Goal: Task Accomplishment & Management: Use online tool/utility

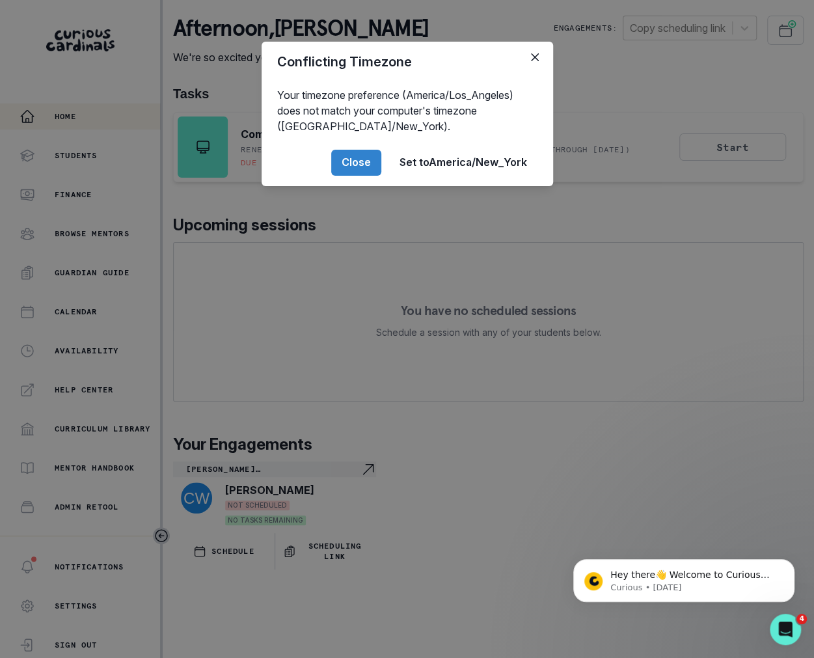
click at [267, 234] on div "Conflicting Timezone Your timezone preference (America/Los_Angeles) does not ma…" at bounding box center [407, 329] width 814 height 658
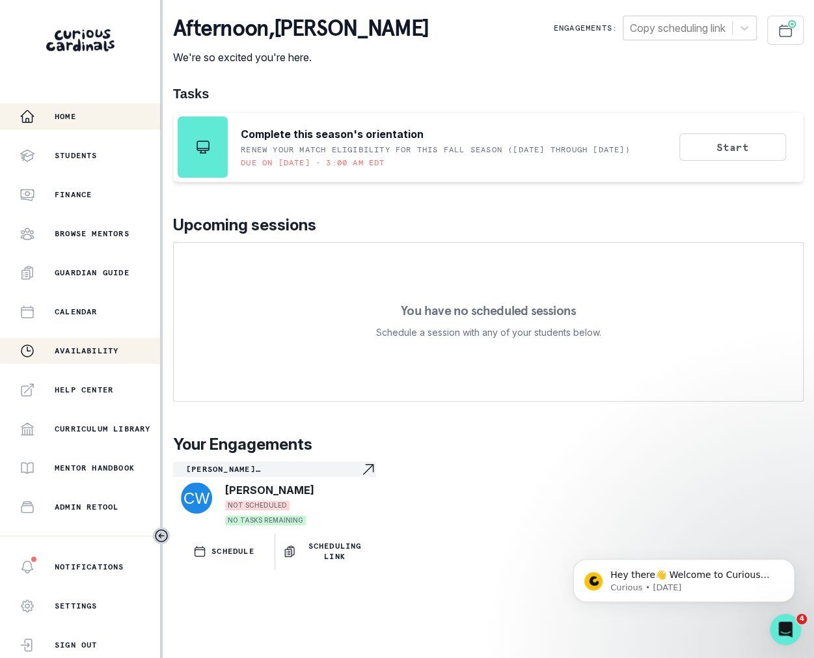
scroll to position [141, 0]
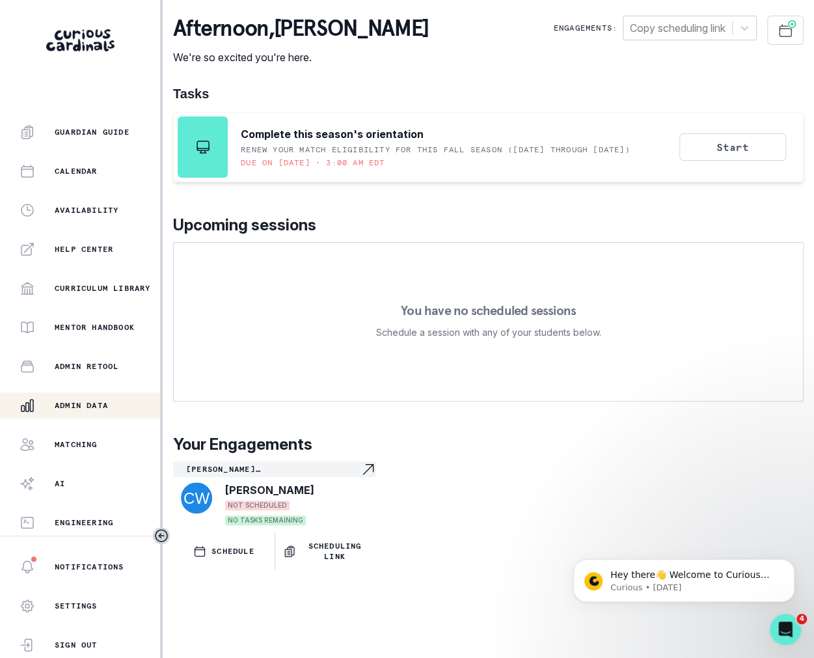
click at [65, 410] on div "Admin Data" at bounding box center [90, 405] width 141 height 16
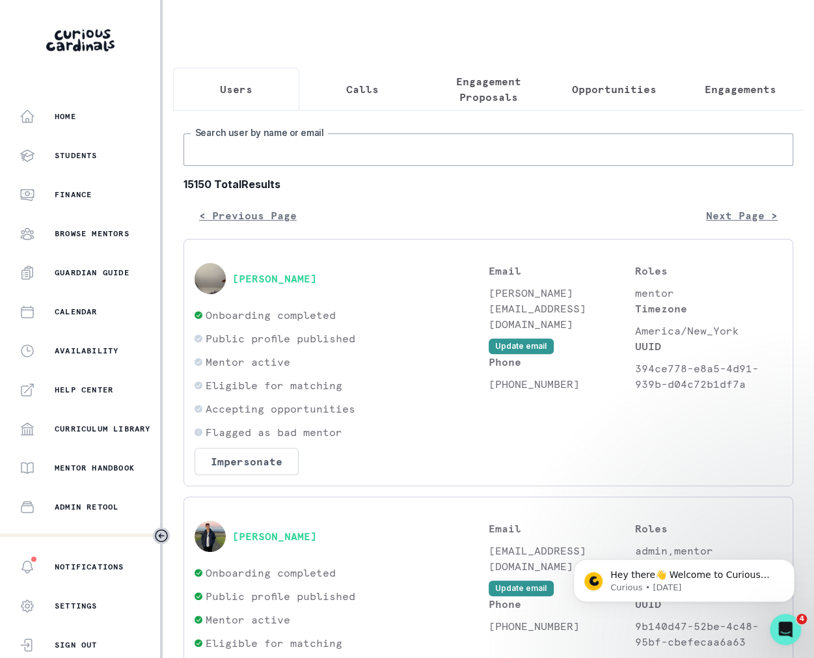
click at [248, 150] on input "Search user by name or email" at bounding box center [488, 149] width 610 height 33
paste input "[EMAIL_ADDRESS][DOMAIN_NAME]"
type input "[EMAIL_ADDRESS][DOMAIN_NAME]"
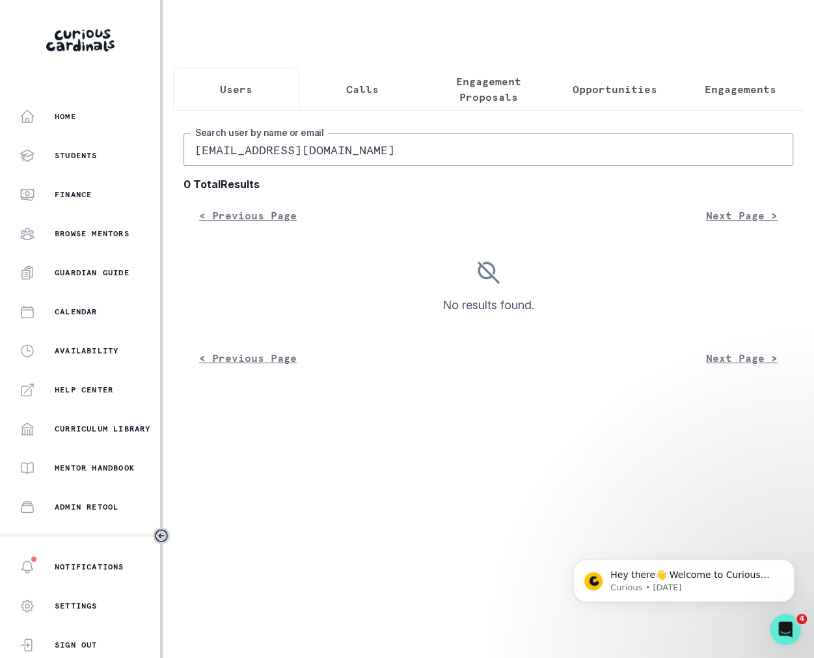
click at [251, 155] on input "[EMAIL_ADDRESS][DOMAIN_NAME]" at bounding box center [488, 149] width 610 height 33
paste input "[PERSON_NAME]"
type input "[PERSON_NAME]"
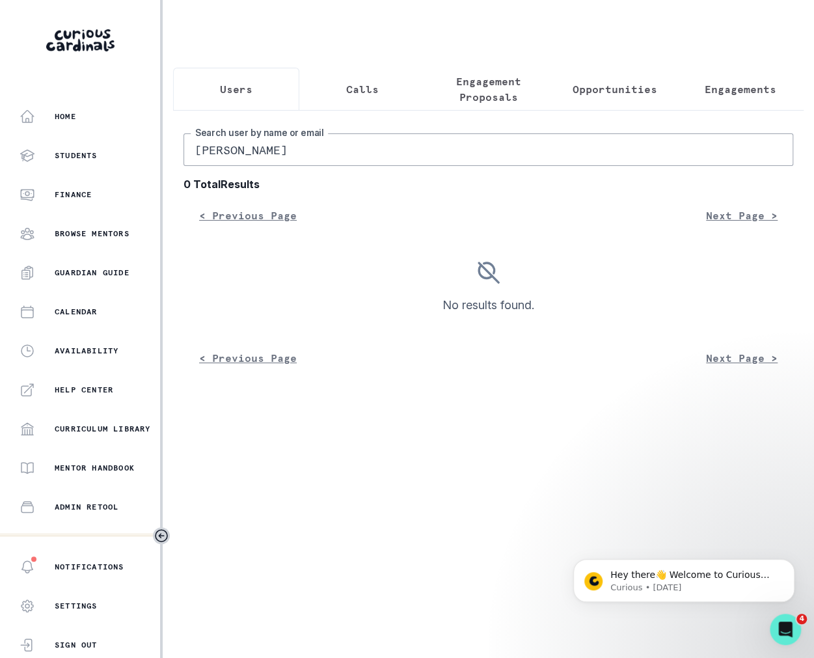
click at [208, 148] on input "[PERSON_NAME]" at bounding box center [488, 149] width 610 height 33
type input "[PERSON_NAME]"
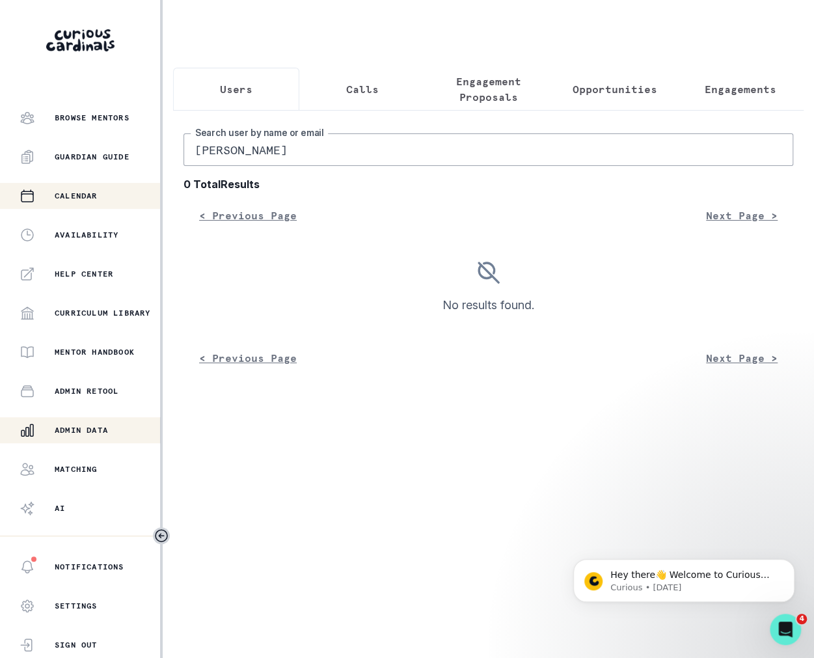
scroll to position [141, 0]
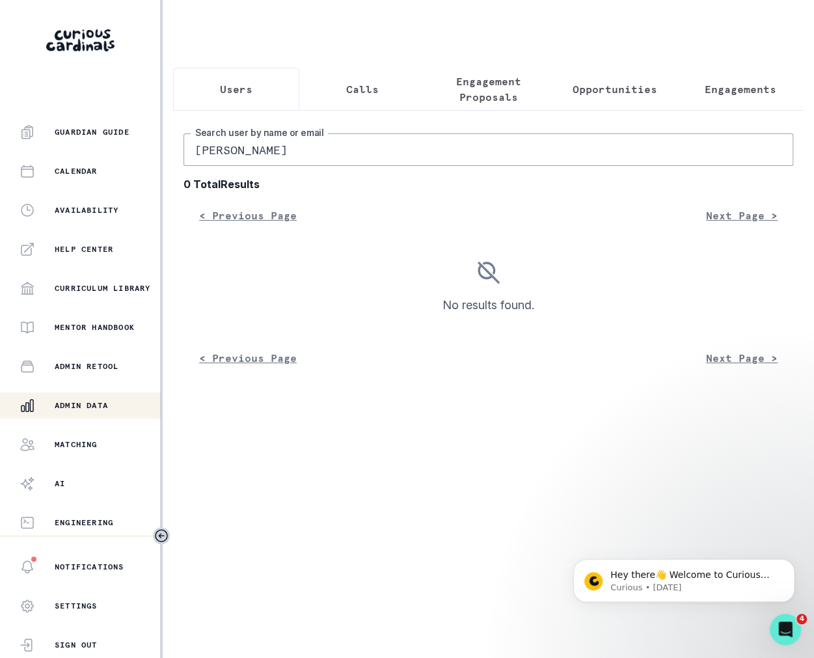
drag, startPoint x: 319, startPoint y: 157, endPoint x: 166, endPoint y: 135, distance: 155.2
click at [172, 136] on main "Users Calls Engagement Proposals Opportunities Engagements [PERSON_NAME] Search…" at bounding box center [488, 329] width 651 height 658
type input "[PERSON_NAME]"
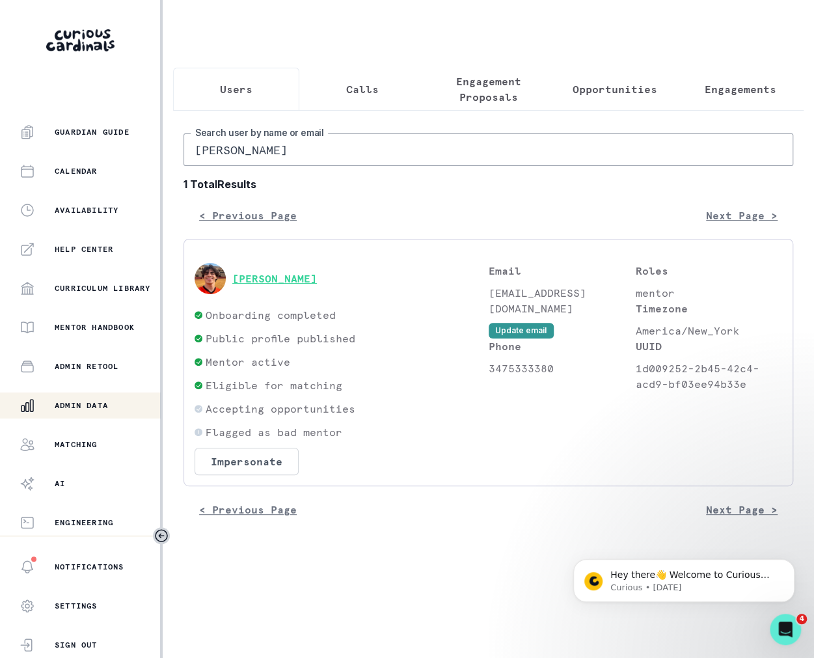
click at [284, 278] on button "[PERSON_NAME]" at bounding box center [274, 278] width 85 height 13
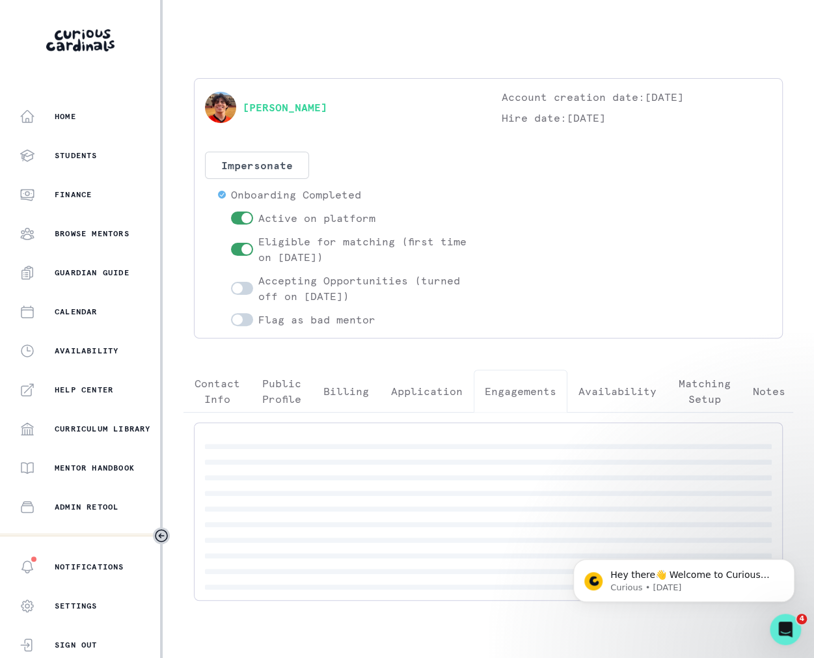
click at [508, 381] on button "Engagements" at bounding box center [521, 391] width 94 height 43
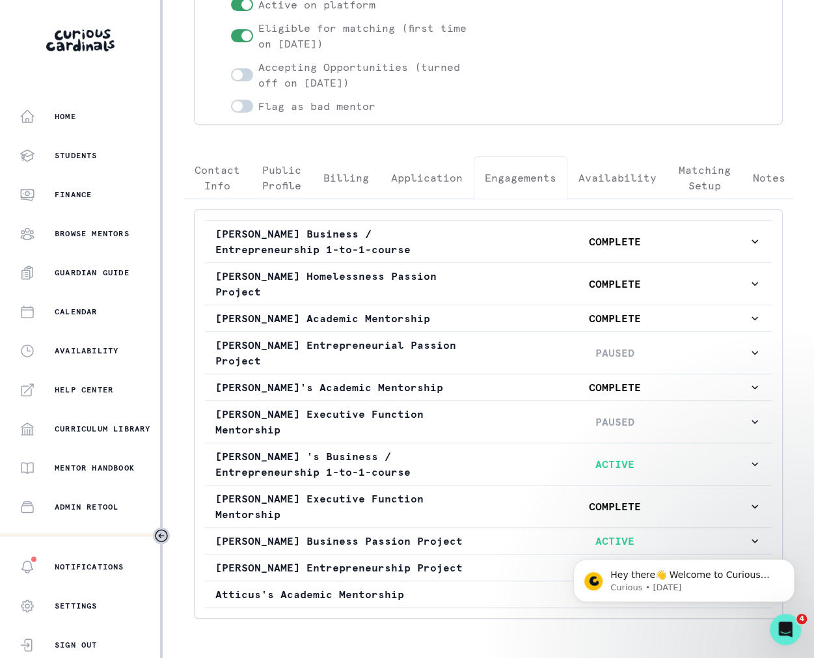
scroll to position [258, 0]
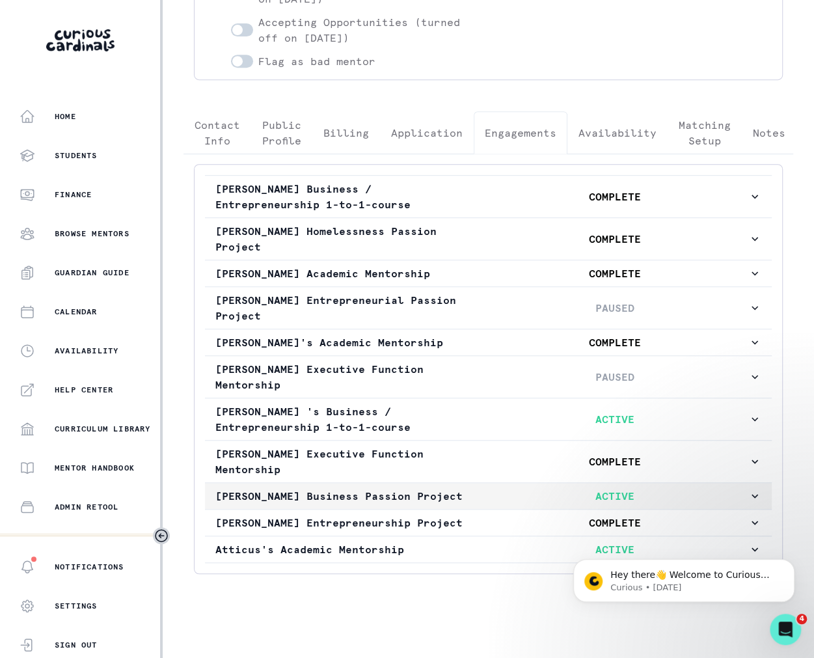
click at [453, 488] on p "[PERSON_NAME] Business Passion Project" at bounding box center [348, 496] width 267 height 16
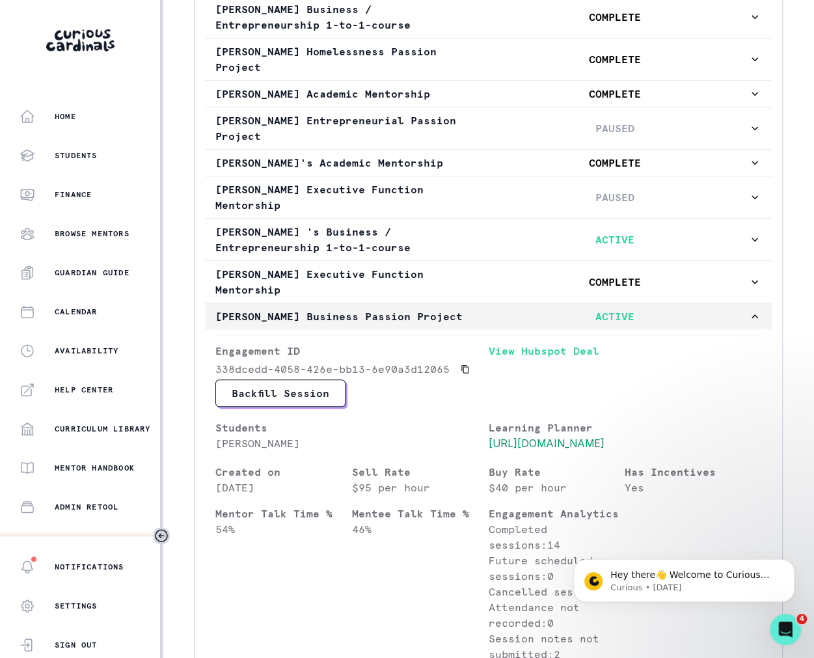
scroll to position [448, 0]
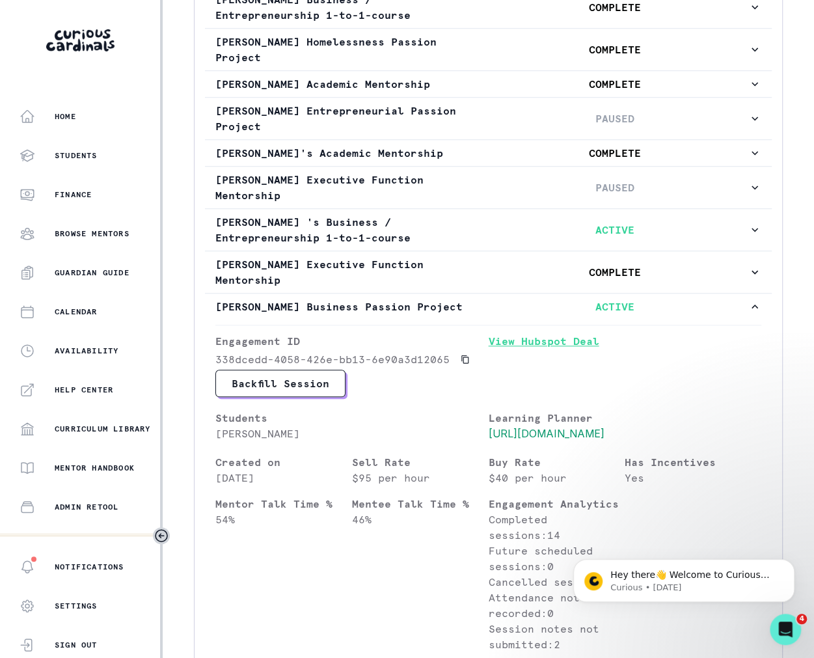
click at [566, 338] on link "View Hubspot Deal" at bounding box center [625, 351] width 273 height 36
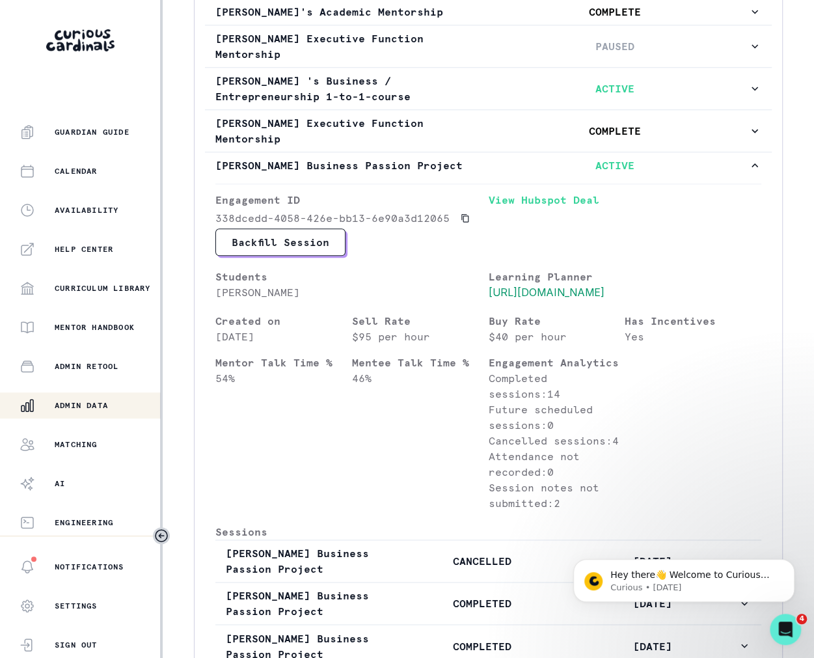
scroll to position [607, 0]
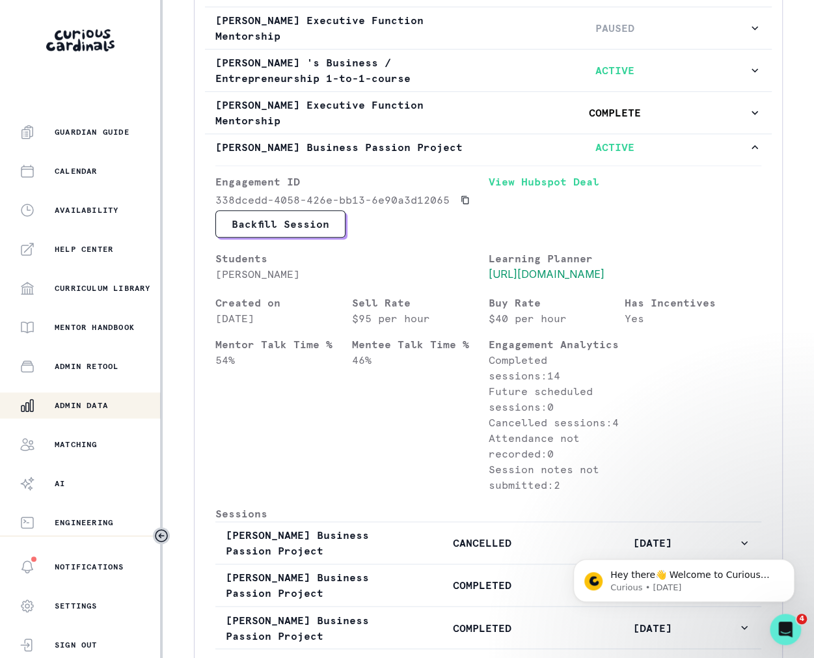
click at [87, 402] on p "Admin Data" at bounding box center [81, 405] width 53 height 10
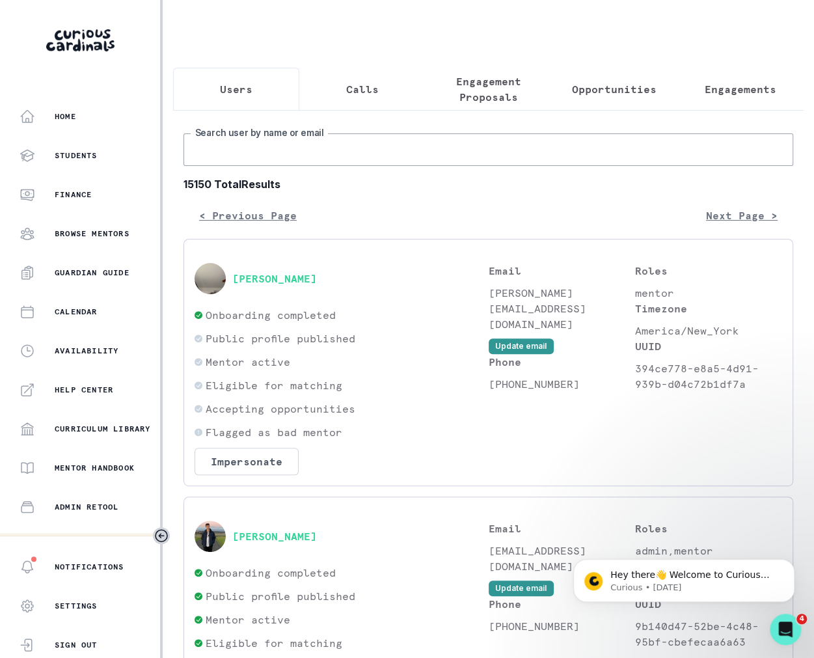
click at [319, 145] on input "Search user by name or email" at bounding box center [488, 149] width 610 height 33
type input "[PERSON_NAME]"
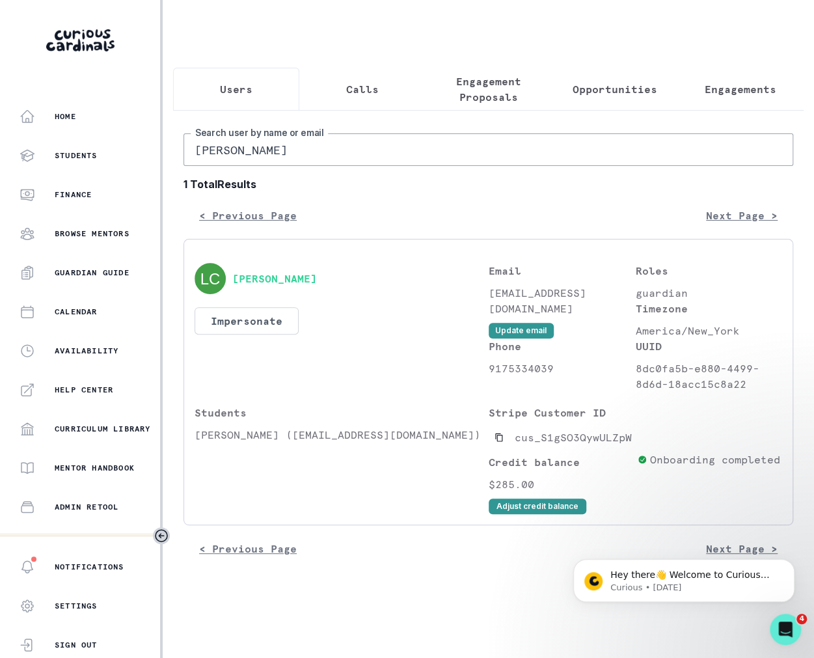
click at [265, 333] on div "[PERSON_NAME] Impersonate Confirmation Are you sure? Impersonating means that w…" at bounding box center [342, 327] width 294 height 129
click at [262, 316] on button "Impersonate" at bounding box center [247, 320] width 104 height 27
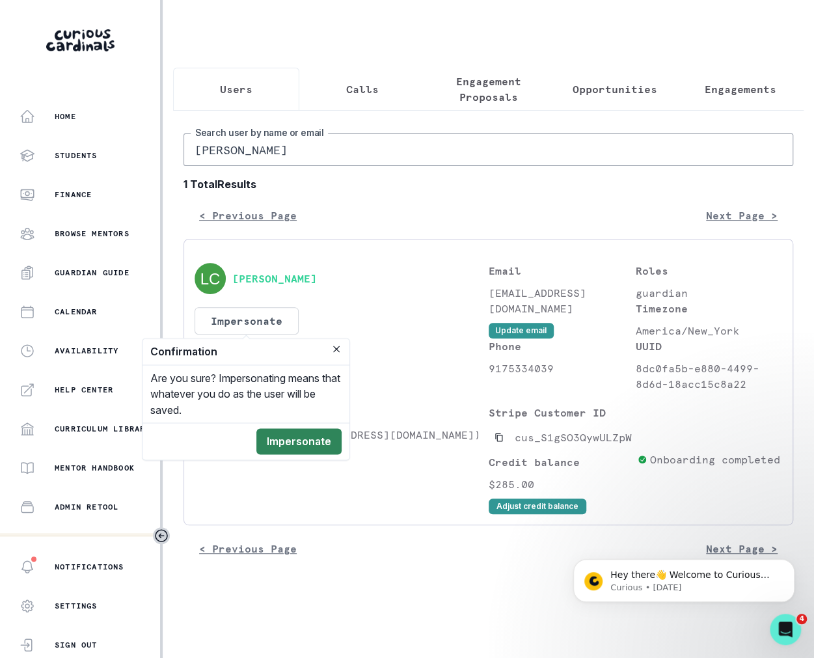
click at [299, 431] on button "Impersonate" at bounding box center [298, 441] width 85 height 26
